Goal: Use online tool/utility: Utilize a website feature to perform a specific function

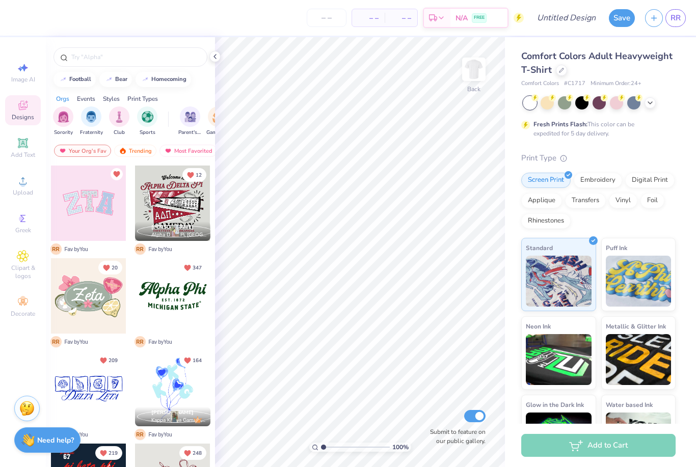
click at [28, 84] on span "Image AI" at bounding box center [23, 79] width 24 height 8
select select "4"
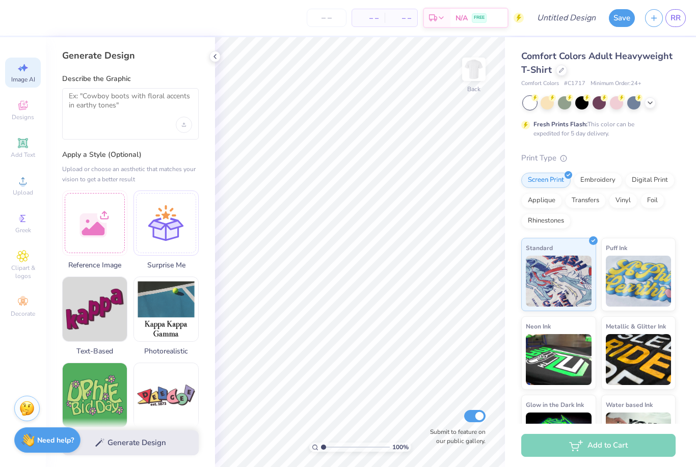
click at [184, 131] on div "Upload image" at bounding box center [184, 125] width 16 height 16
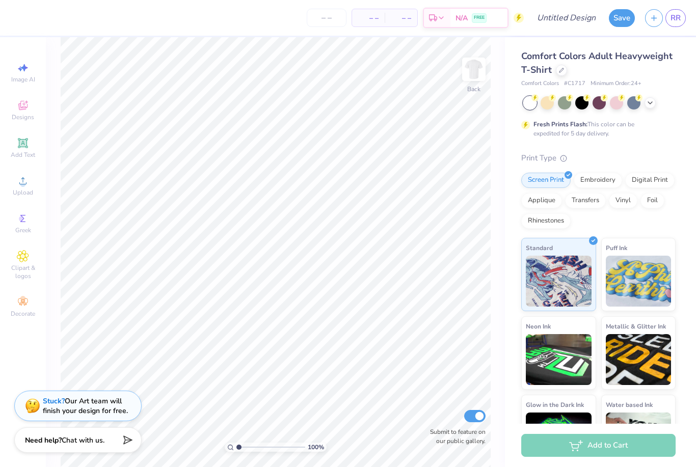
click at [27, 61] on div "Image AI" at bounding box center [23, 73] width 36 height 30
select select "4"
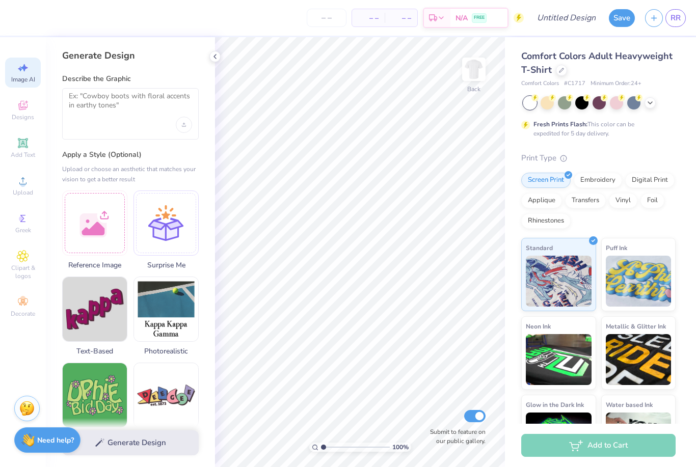
click at [94, 239] on div at bounding box center [94, 223] width 65 height 65
click at [72, 199] on line at bounding box center [72, 200] width 0 height 2
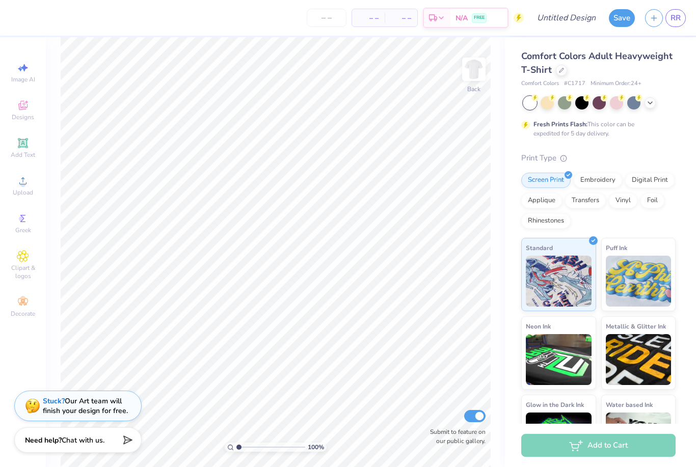
click at [21, 69] on icon at bounding box center [20, 68] width 5 height 5
select select "4"
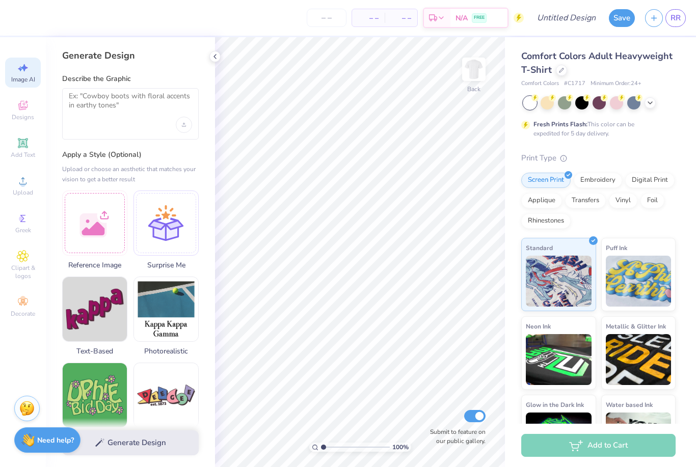
click at [105, 215] on div at bounding box center [94, 223] width 65 height 65
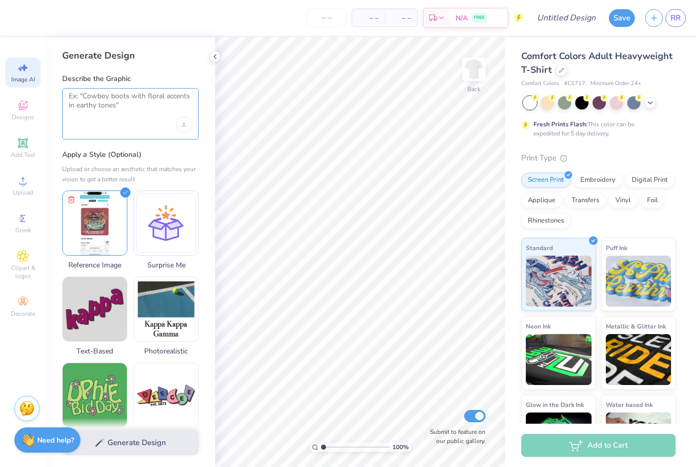
click at [141, 109] on textarea at bounding box center [130, 104] width 123 height 25
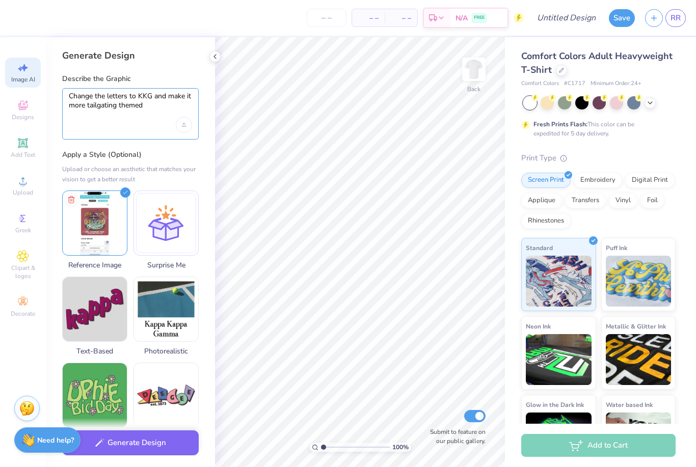
type textarea "Change the letters to KKG and make it more tailgating themed"
click at [173, 162] on div "Apply a Style (Optional) Upload or choose an aesthetic that matches your vision…" at bounding box center [130, 468] width 137 height 637
click at [191, 124] on div "Upload image" at bounding box center [184, 125] width 16 height 16
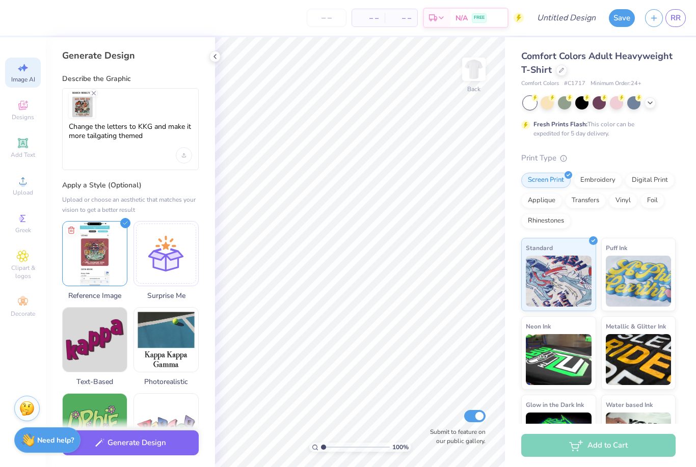
click at [151, 439] on button "Generate Design" at bounding box center [130, 442] width 137 height 25
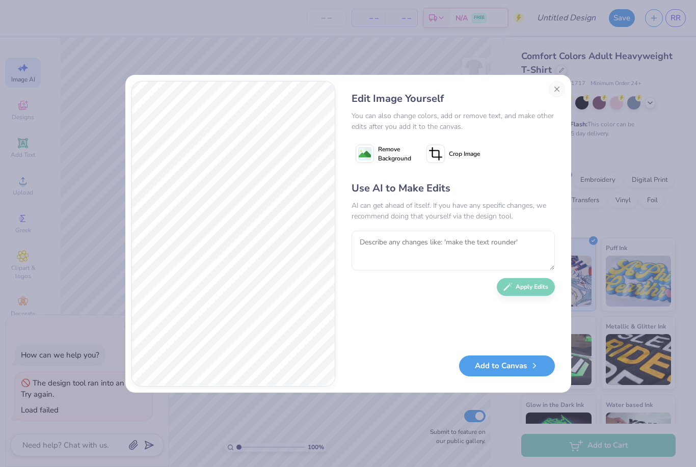
type textarea "x"
click at [503, 237] on textarea at bounding box center [452, 251] width 203 height 40
type textarea "Make sure nothing is blurry"
click at [540, 330] on div "Use AI to Make Edits AI can get ahead of itself. If you have any specific chang…" at bounding box center [452, 263] width 203 height 165
click at [538, 285] on button "Apply Edits" at bounding box center [526, 287] width 58 height 18
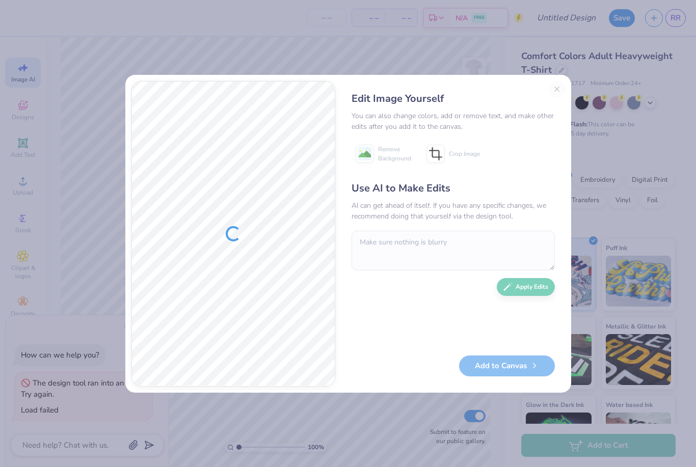
click at [557, 85] on div "Edit Image Yourself You can also change colors, add or remove text, and make ot…" at bounding box center [453, 234] width 224 height 306
click at [551, 99] on div "Edit Image Yourself" at bounding box center [452, 98] width 203 height 15
click at [557, 88] on div "Edit Image Yourself You can also change colors, add or remove text, and make ot…" at bounding box center [453, 234] width 224 height 306
click at [557, 89] on div "Edit Image Yourself You can also change colors, add or remove text, and make ot…" at bounding box center [453, 234] width 224 height 306
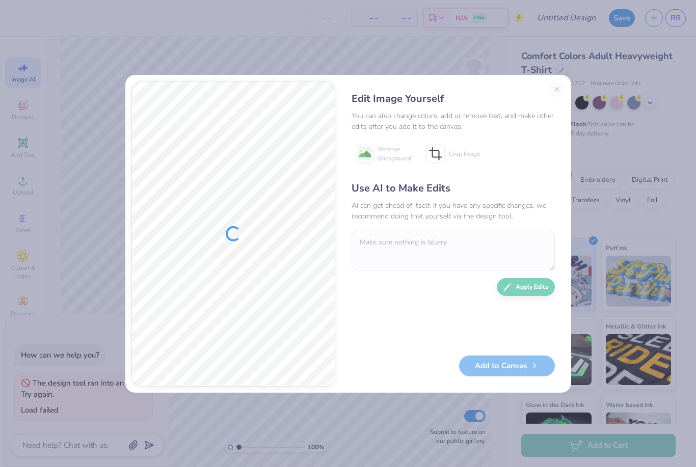
click at [561, 93] on div "Edit Image Yourself You can also change colors, add or remove text, and make ot…" at bounding box center [453, 234] width 224 height 306
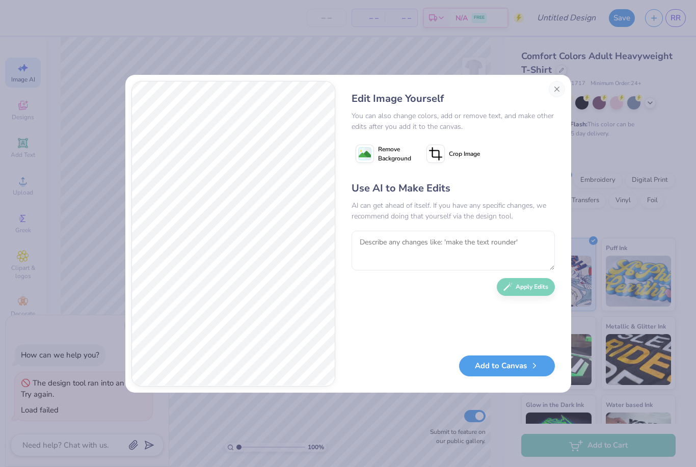
click at [555, 88] on button "Close" at bounding box center [557, 89] width 16 height 16
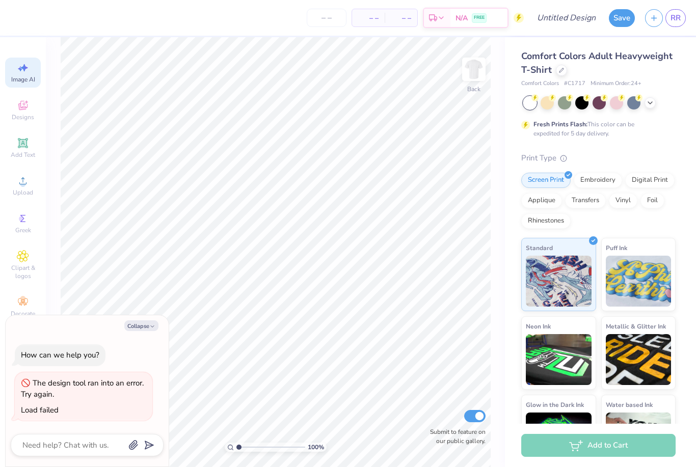
click at [135, 327] on button "Collapse" at bounding box center [141, 325] width 34 height 11
type textarea "x"
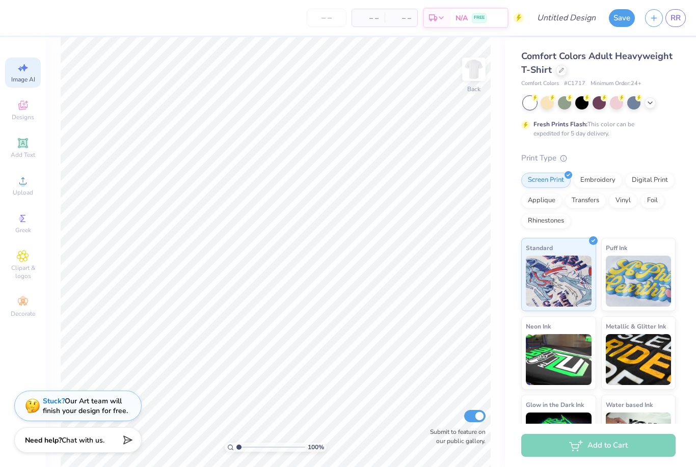
click at [24, 115] on span "Designs" at bounding box center [23, 117] width 22 height 8
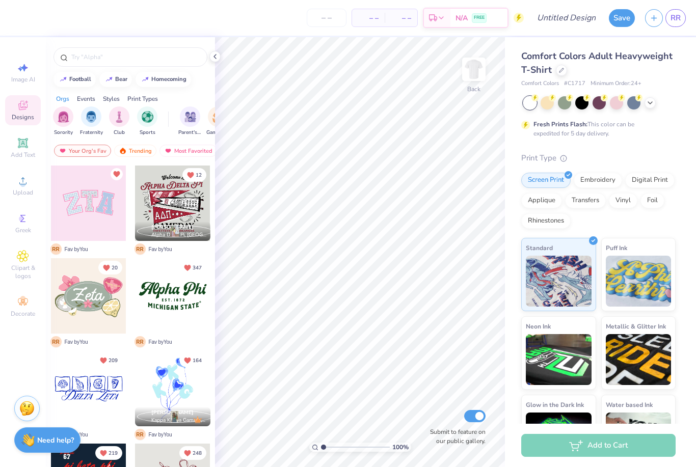
click at [96, 71] on div at bounding box center [130, 54] width 169 height 35
click at [181, 59] on input "text" at bounding box center [135, 57] width 130 height 10
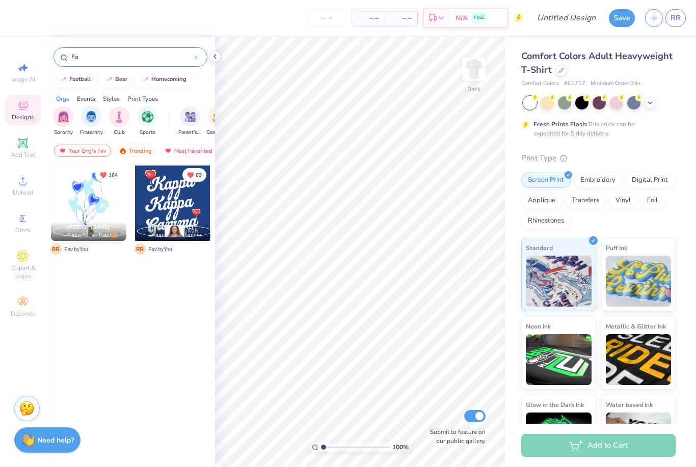
type input "F"
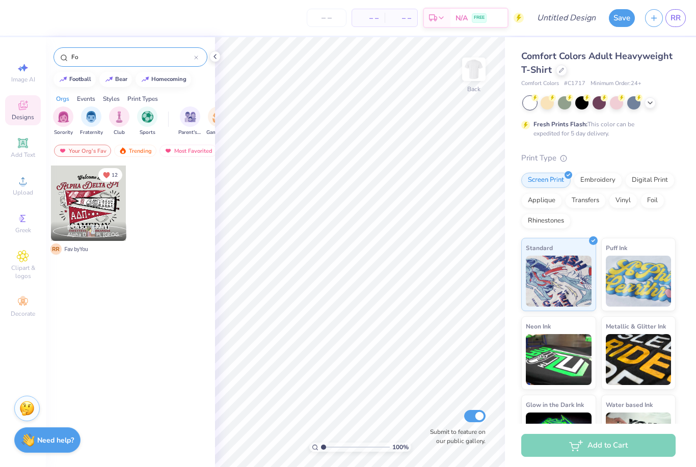
type input "F"
